Goal: Task Accomplishment & Management: Manage account settings

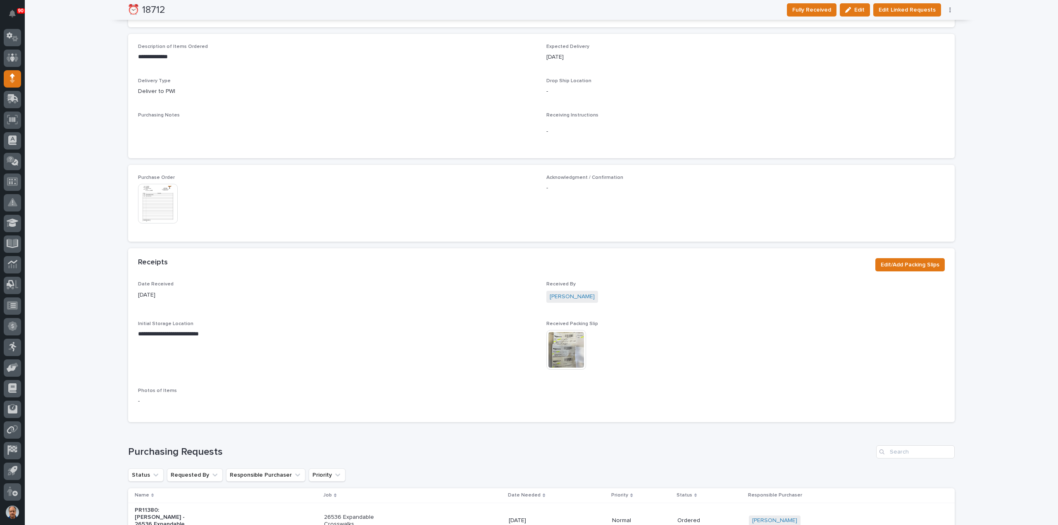
scroll to position [372, 0]
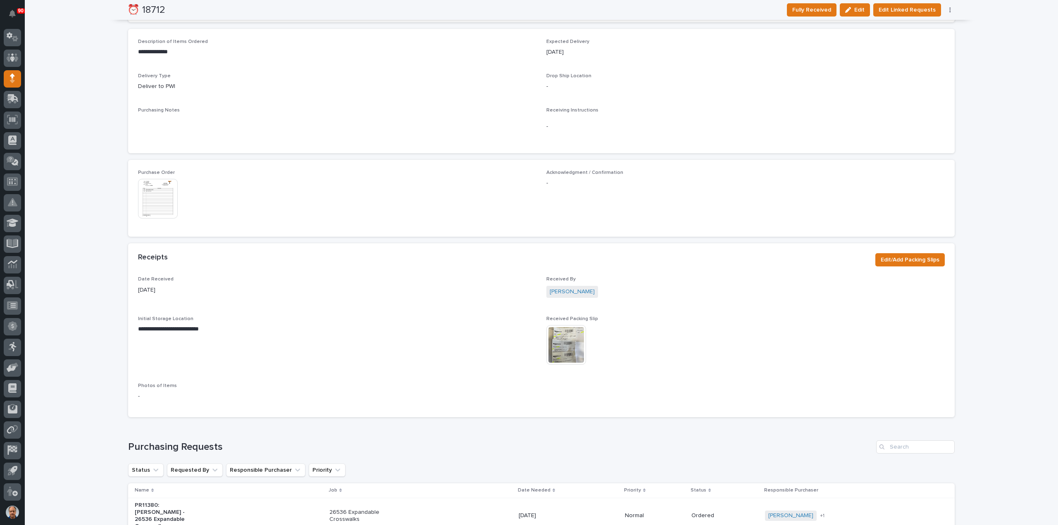
click at [153, 190] on img at bounding box center [158, 199] width 40 height 40
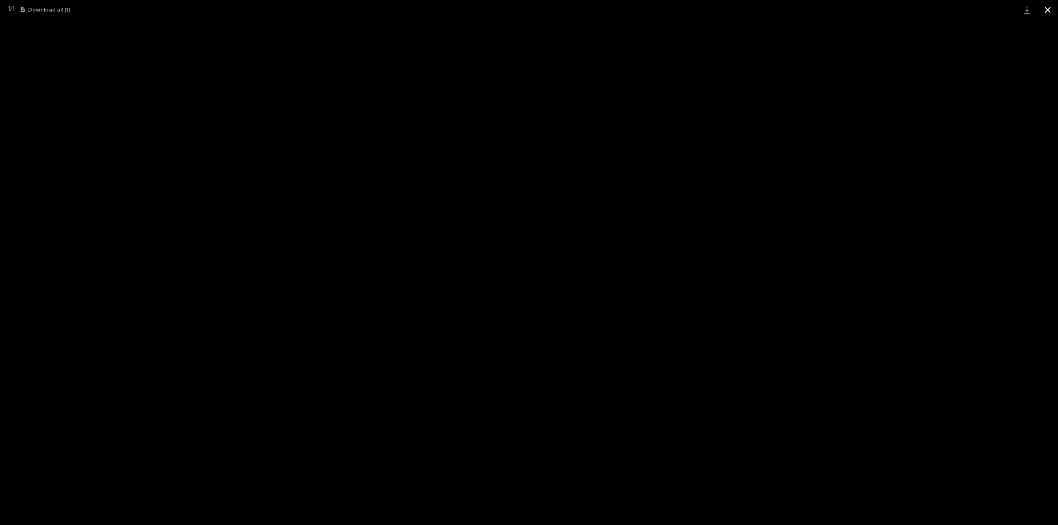
click at [1045, 10] on button "Close gallery" at bounding box center [1047, 9] width 21 height 19
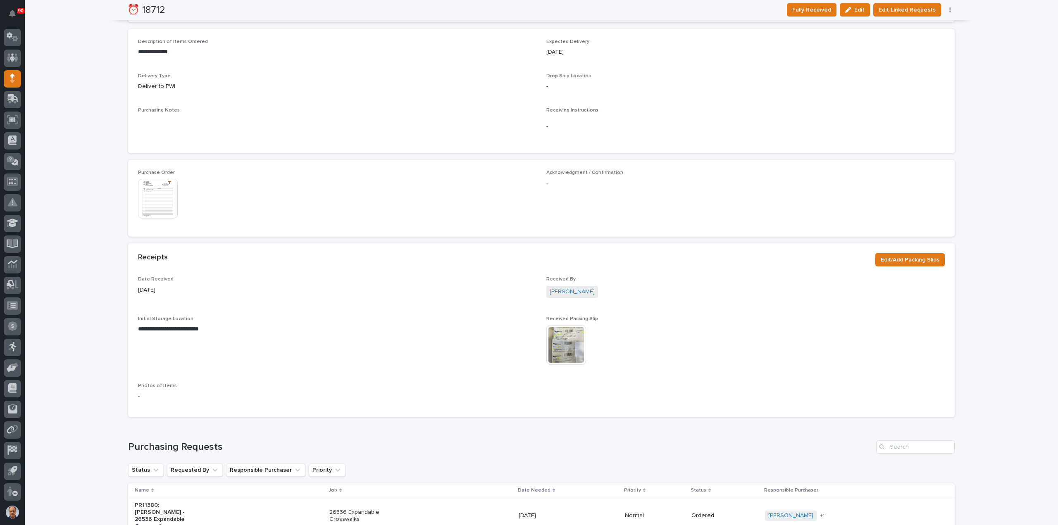
click at [571, 334] on img at bounding box center [566, 345] width 40 height 40
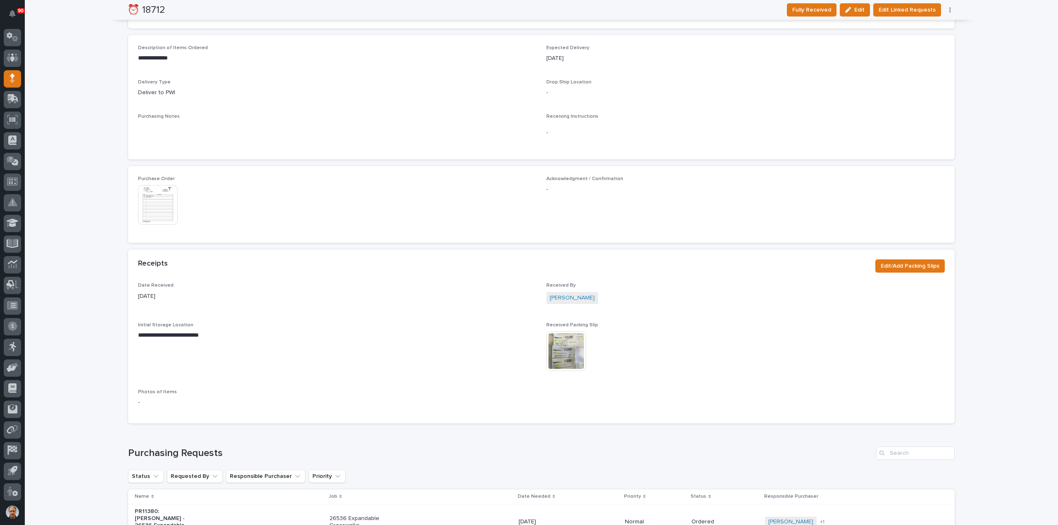
scroll to position [368, 0]
click at [152, 200] on img at bounding box center [158, 203] width 40 height 40
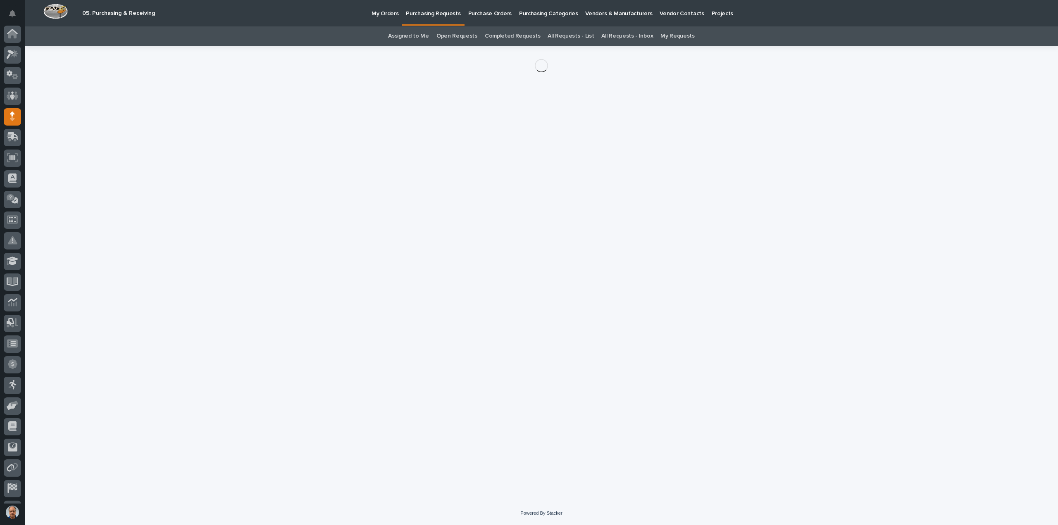
scroll to position [38, 0]
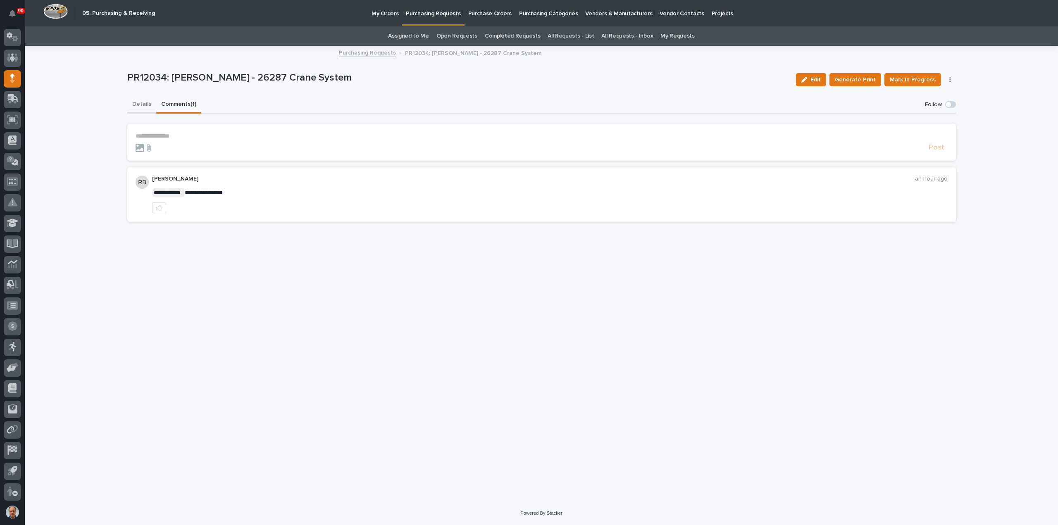
click at [135, 103] on button "Details" at bounding box center [141, 104] width 29 height 17
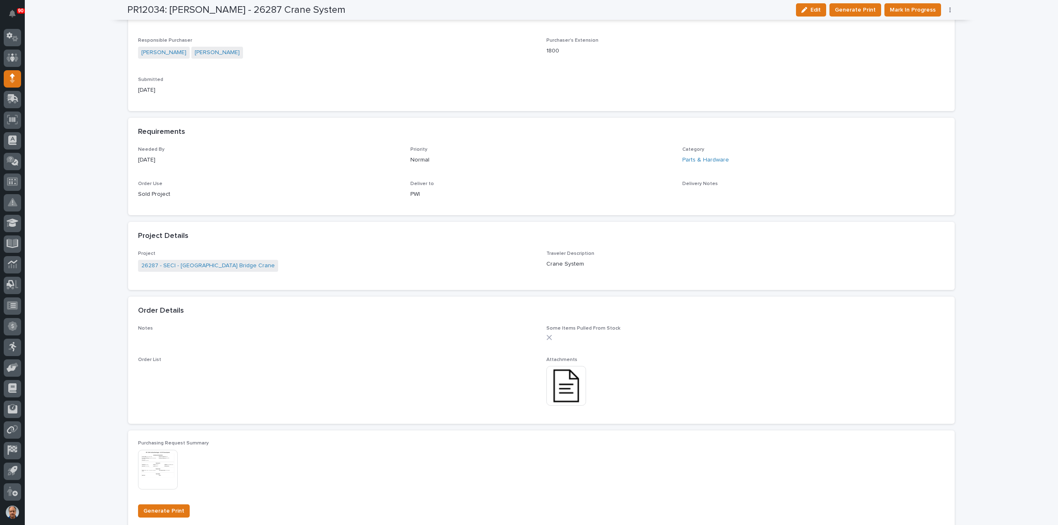
scroll to position [331, 0]
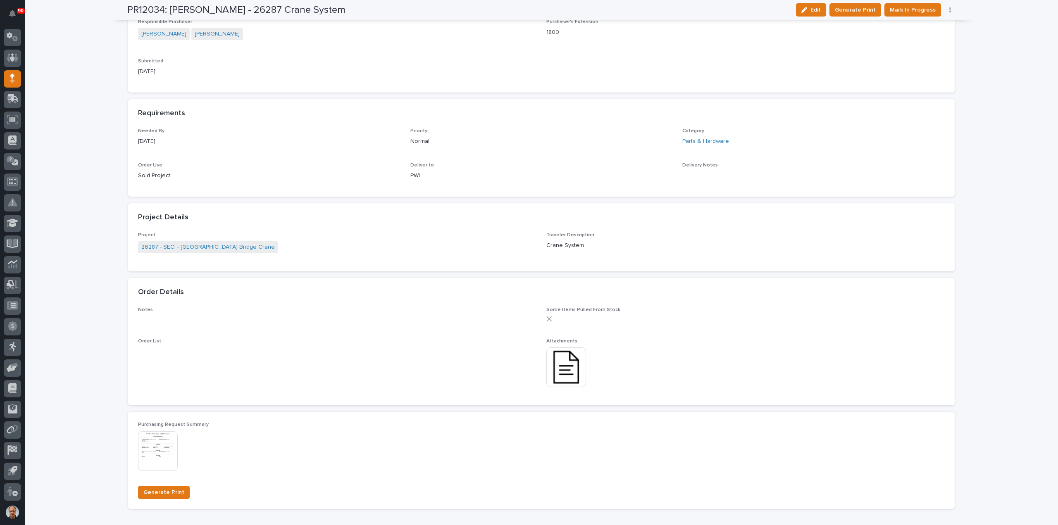
click at [566, 369] on img at bounding box center [566, 368] width 40 height 40
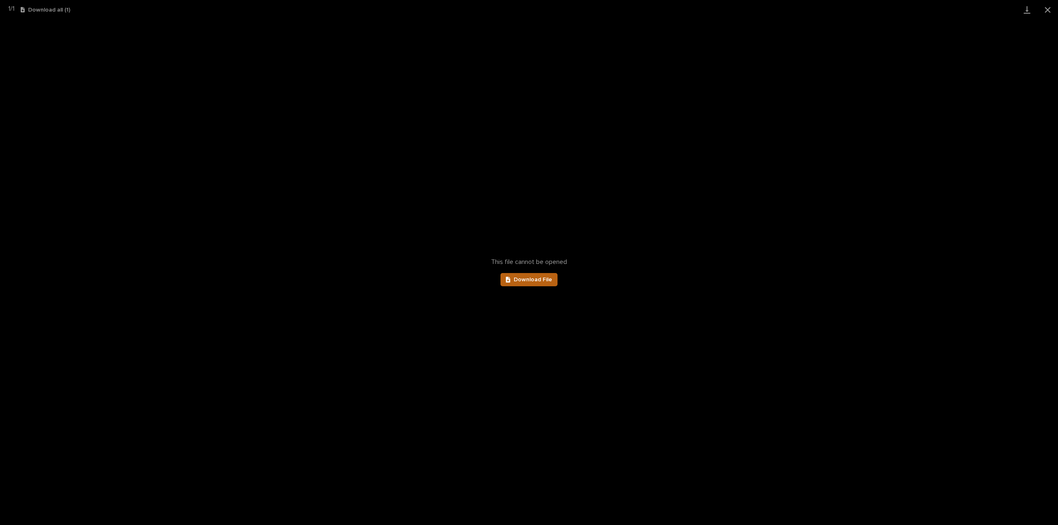
click at [517, 274] on link "Download File" at bounding box center [528, 279] width 57 height 13
click at [1052, 10] on button "Close gallery" at bounding box center [1047, 9] width 21 height 19
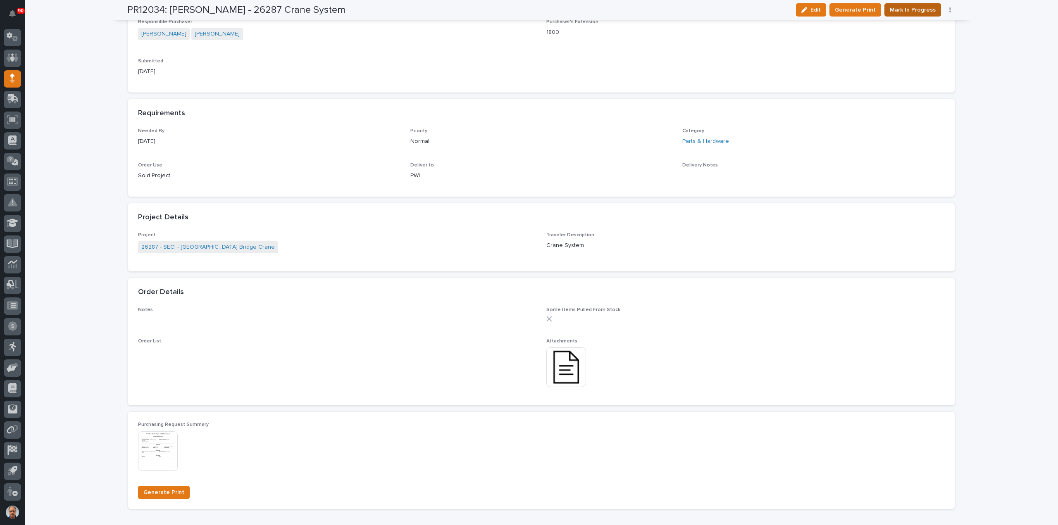
click at [929, 8] on span "Mark In Progress" at bounding box center [913, 10] width 46 height 10
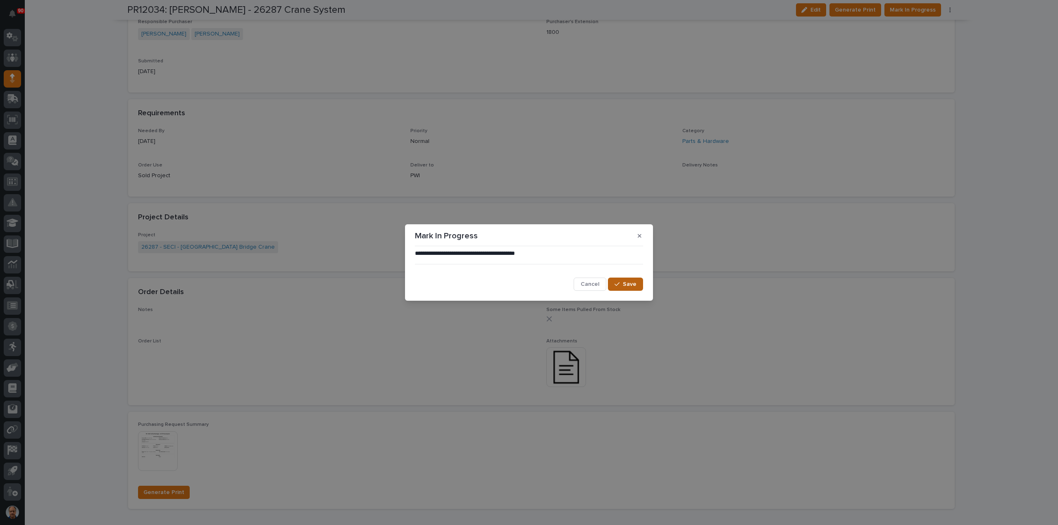
click at [626, 286] on span "Save" at bounding box center [630, 284] width 14 height 7
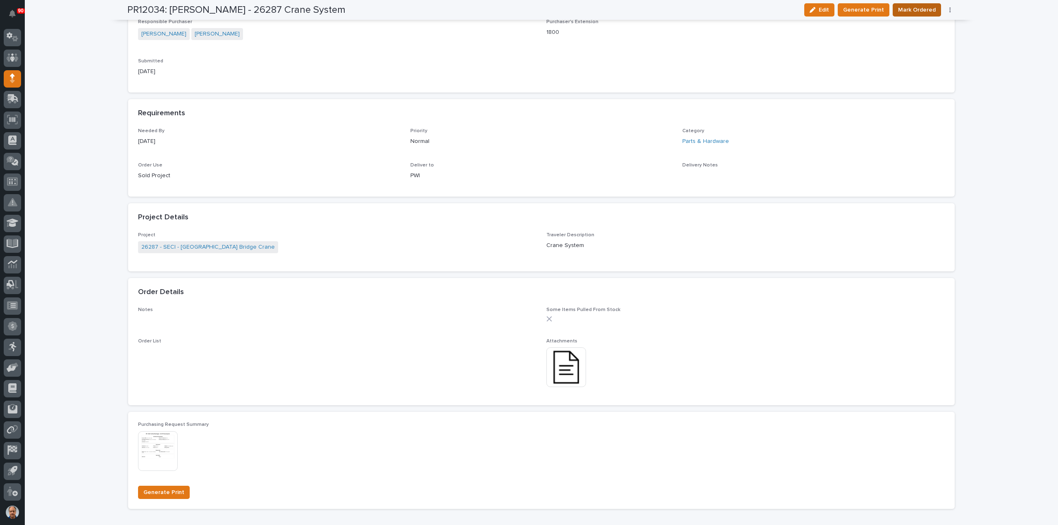
click at [919, 8] on span "Mark Ordered" at bounding box center [917, 10] width 38 height 10
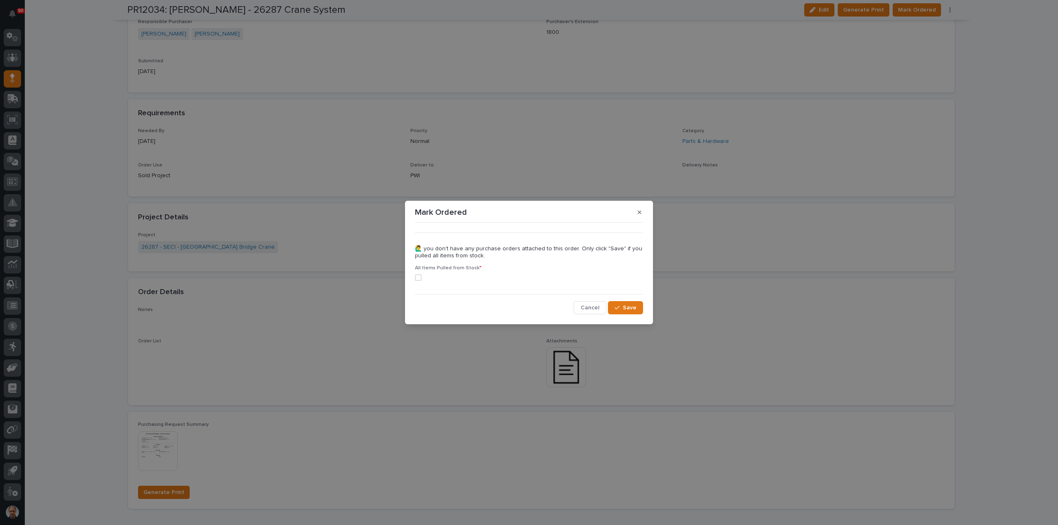
drag, startPoint x: 419, startPoint y: 279, endPoint x: 459, endPoint y: 277, distance: 39.7
click at [419, 278] on span at bounding box center [418, 277] width 7 height 7
drag, startPoint x: 628, startPoint y: 312, endPoint x: 628, endPoint y: 307, distance: 4.5
click at [629, 309] on button "Save" at bounding box center [625, 307] width 35 height 13
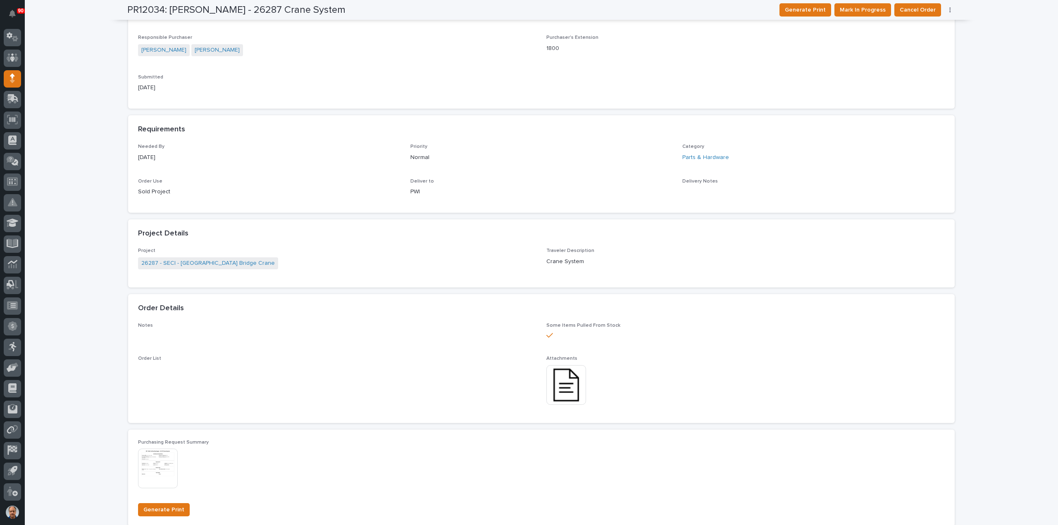
scroll to position [0, 0]
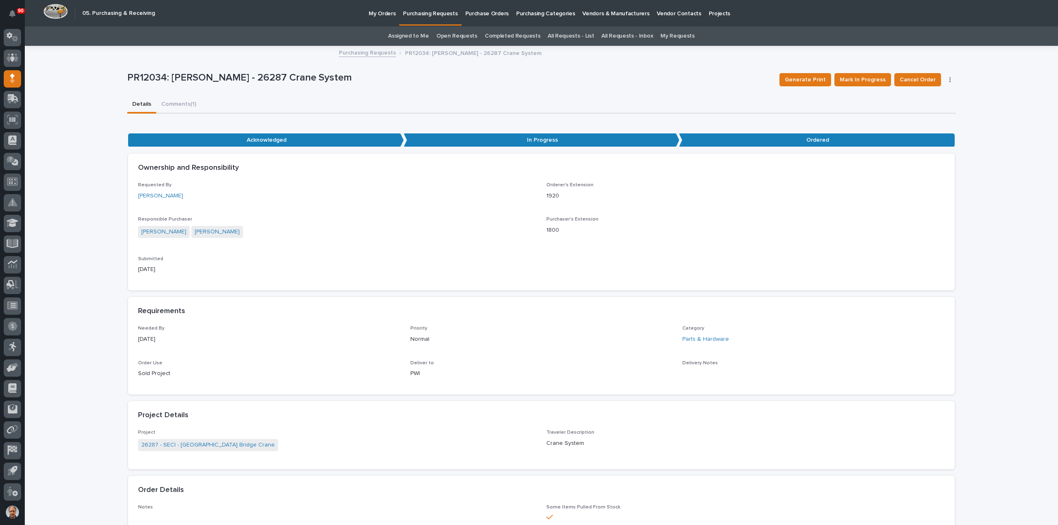
click at [432, 13] on p "Purchasing Requests" at bounding box center [430, 8] width 55 height 17
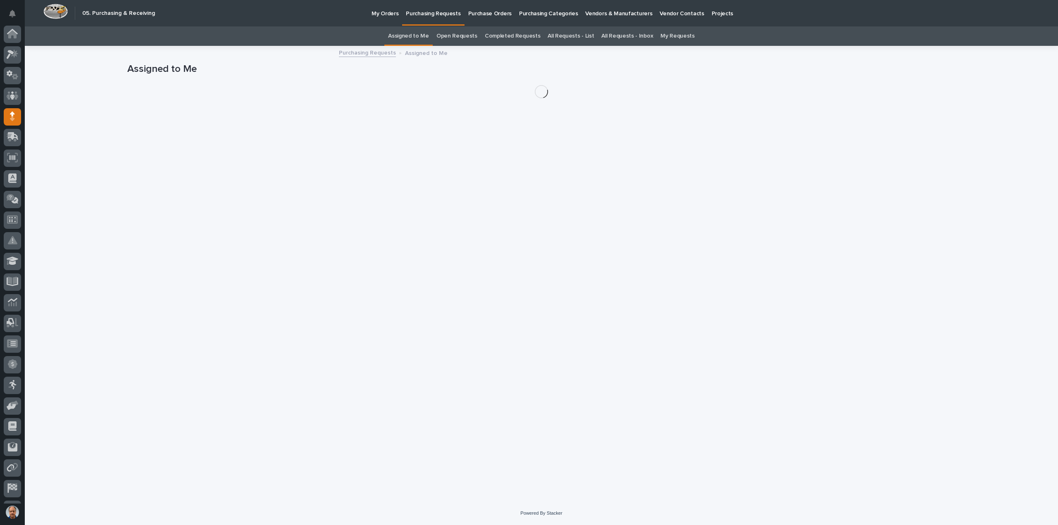
scroll to position [38, 0]
